Goal: Find specific page/section: Find specific page/section

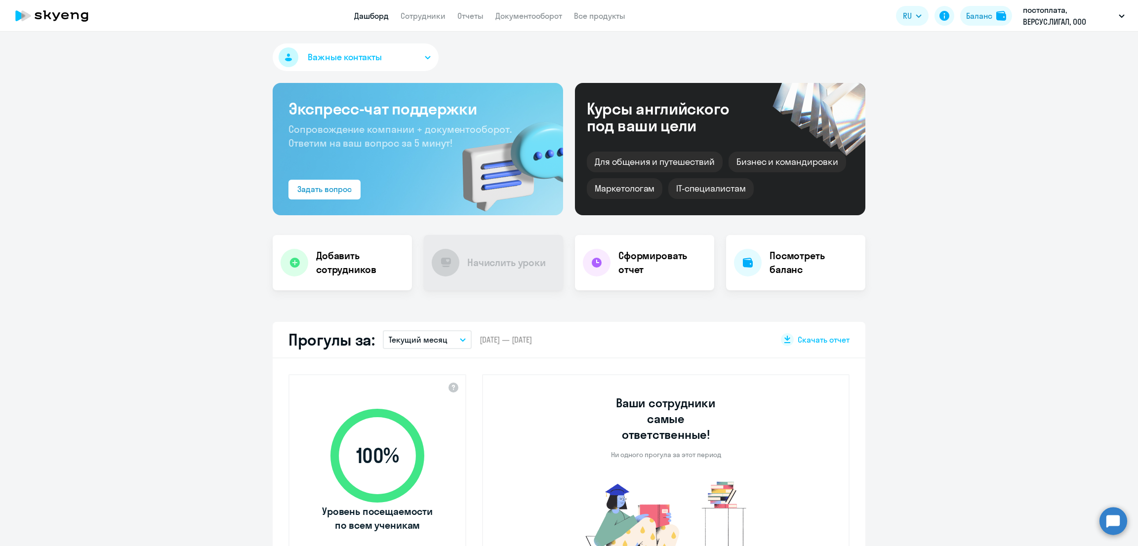
select select "30"
click at [432, 14] on link "Сотрудники" at bounding box center [422, 16] width 45 height 10
select select "30"
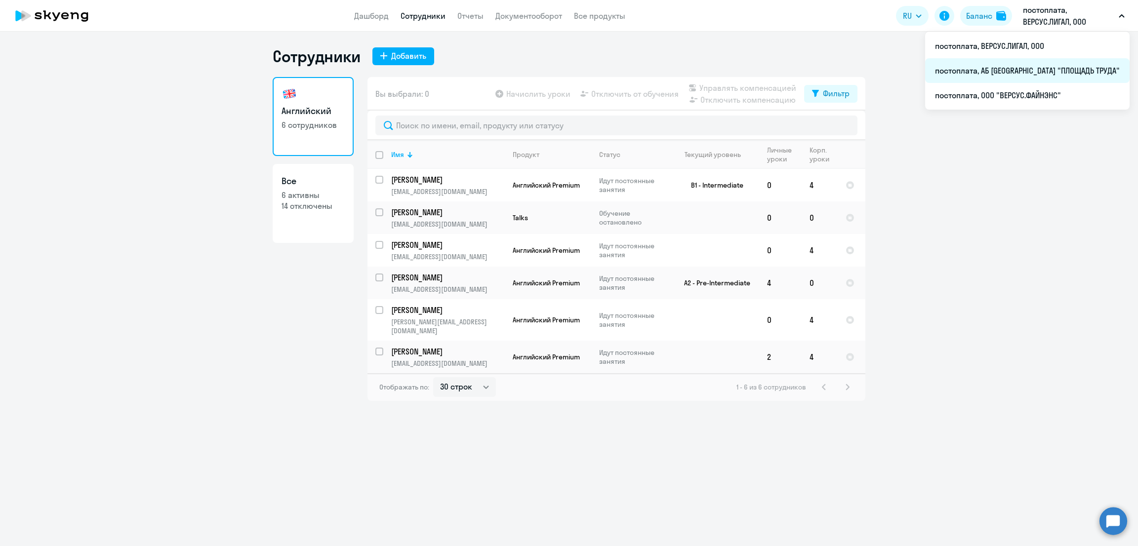
click at [1065, 62] on li "постоплата, АБ [GEOGRAPHIC_DATA] "ПЛОЩАДЬ ТРУДА"" at bounding box center [1027, 70] width 204 height 25
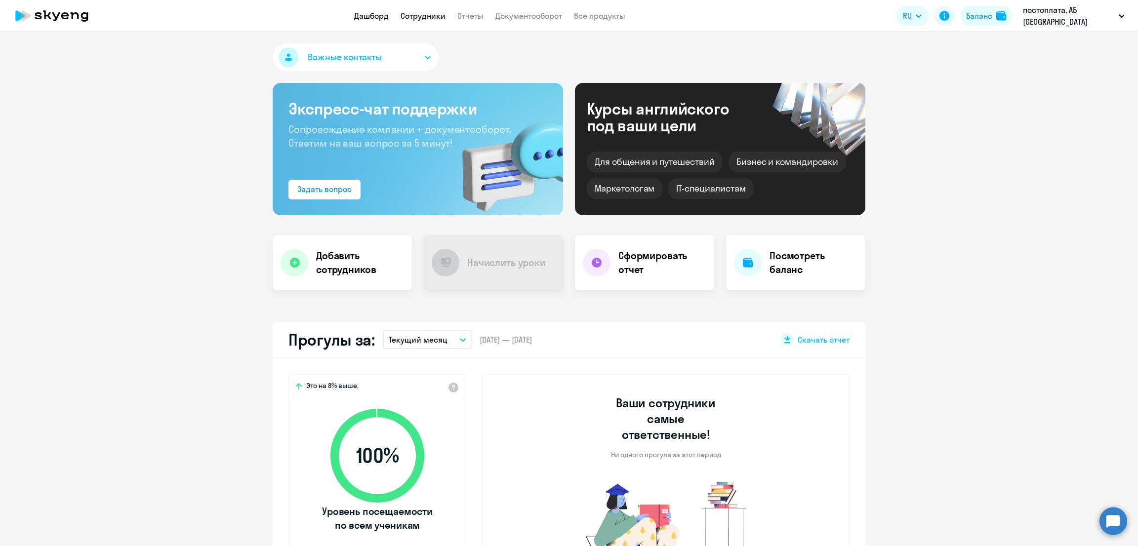
select select "30"
click at [442, 18] on link "Сотрудники" at bounding box center [422, 16] width 45 height 10
select select "30"
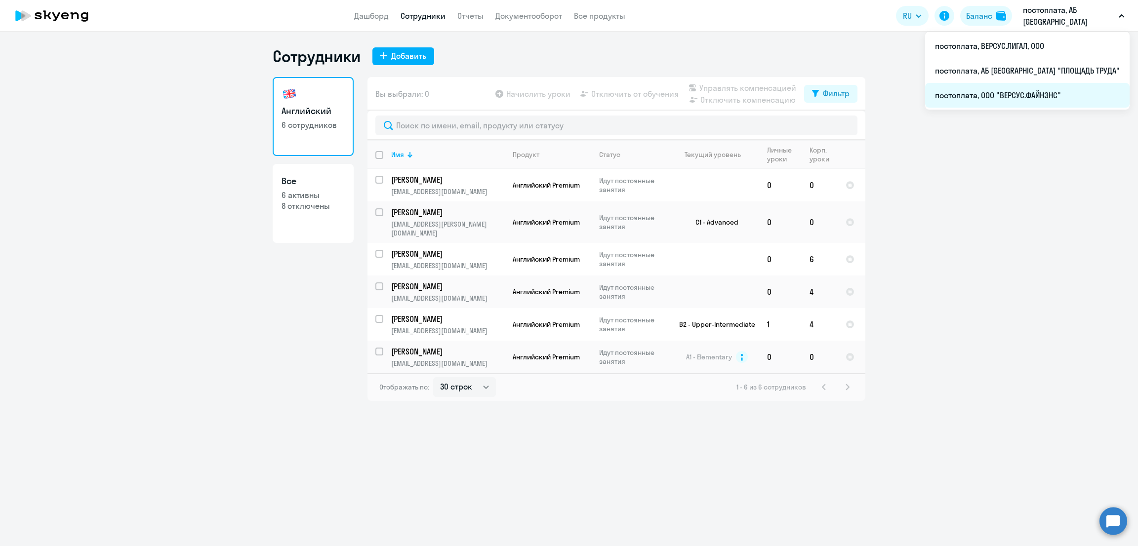
click at [1061, 95] on li "постоплата, ООО "ВЕРСУС.ФАЙНЭНС"" at bounding box center [1027, 95] width 204 height 25
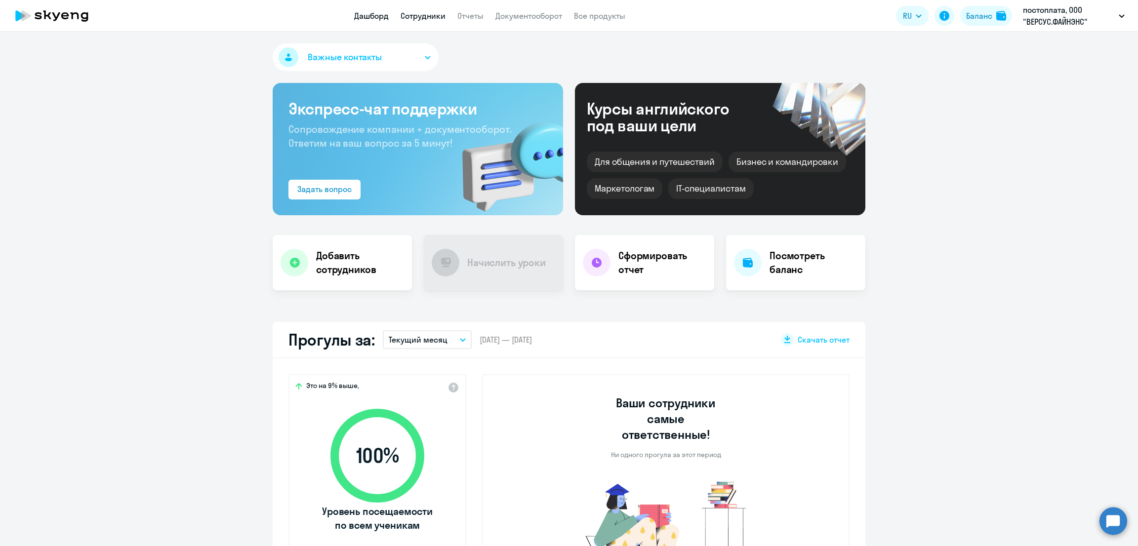
click at [416, 15] on link "Сотрудники" at bounding box center [422, 16] width 45 height 10
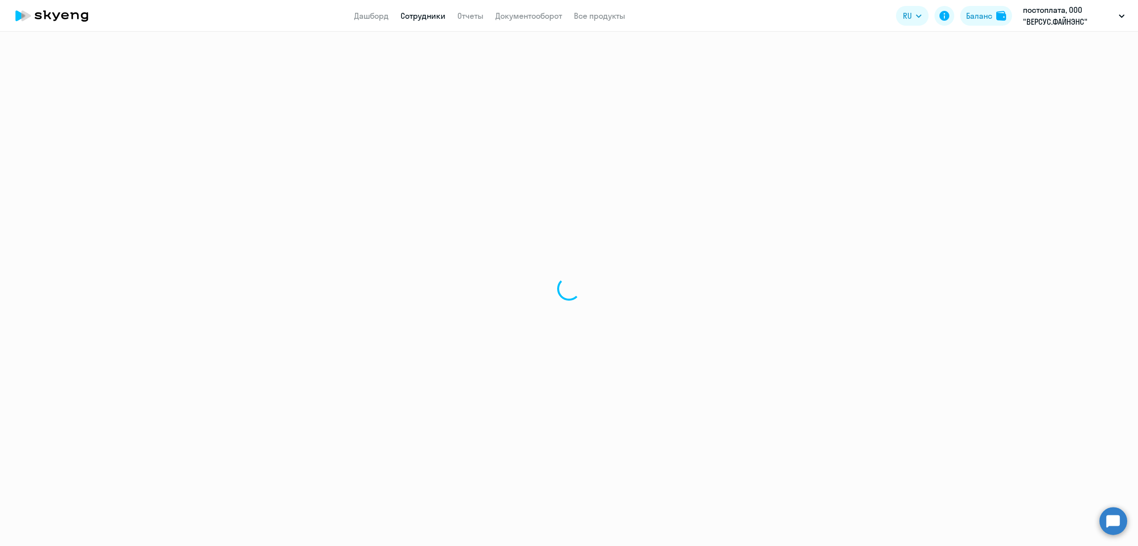
select select "30"
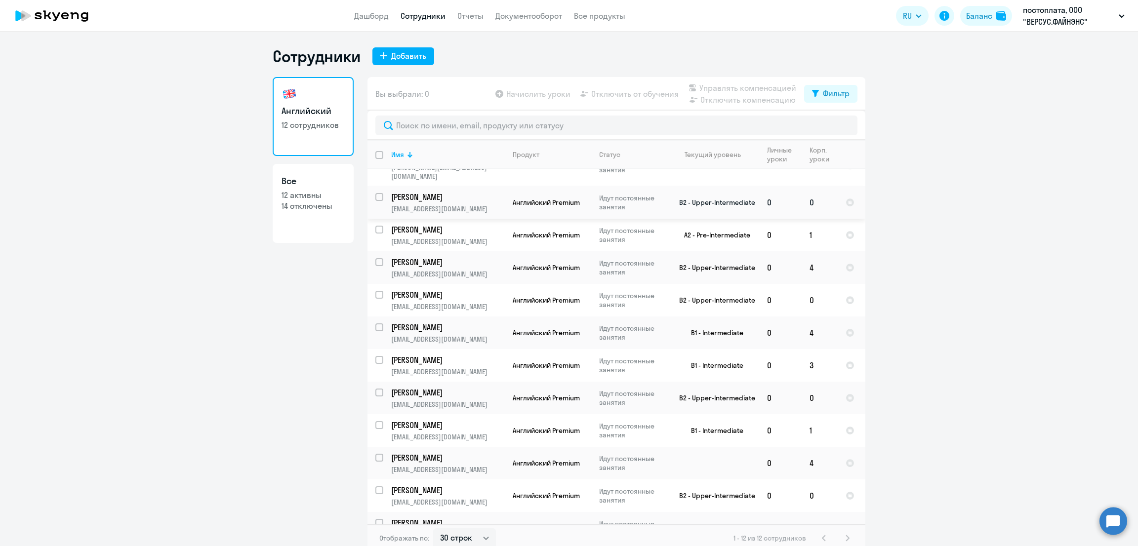
scroll to position [35, 0]
